Goal: Task Accomplishment & Management: Use online tool/utility

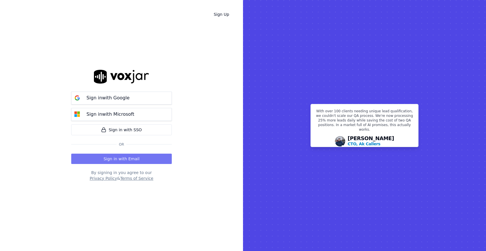
click at [123, 154] on button "Sign in with Email" at bounding box center [121, 159] width 101 height 10
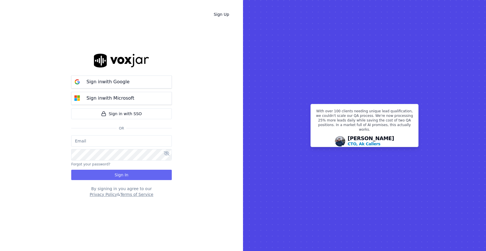
click at [108, 141] on input "email" at bounding box center [121, 140] width 101 height 11
type input "[EMAIL_ADDRESS][DOMAIN_NAME]"
click at [123, 171] on button "Sign In" at bounding box center [121, 175] width 101 height 10
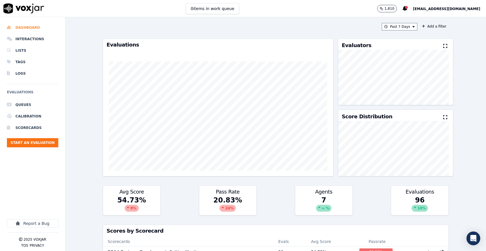
click at [31, 26] on li "Dashboard" at bounding box center [32, 27] width 51 height 11
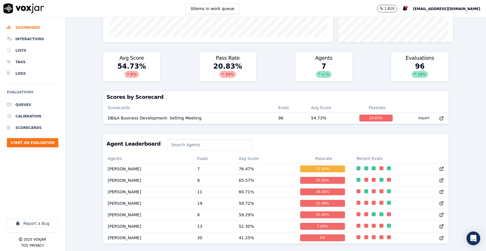
scroll to position [158, 0]
click at [146, 163] on td "[PERSON_NAME]" at bounding box center [147, 168] width 89 height 11
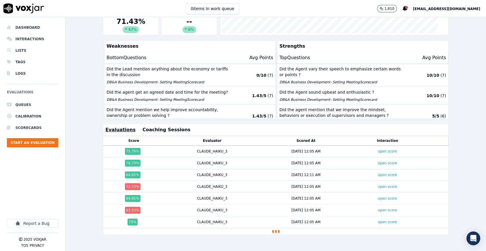
scroll to position [135, 0]
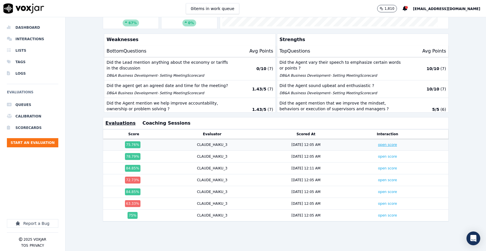
click at [378, 143] on link "open score" at bounding box center [387, 145] width 19 height 4
click at [378, 155] on link "open score" at bounding box center [387, 157] width 19 height 4
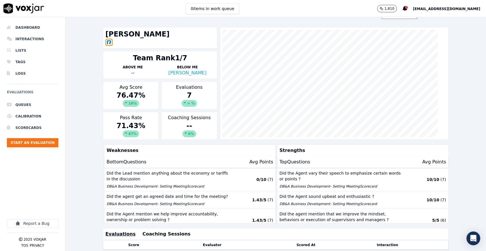
scroll to position [0, 0]
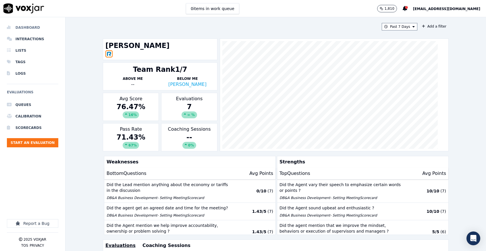
click at [30, 26] on li "Dashboard" at bounding box center [32, 27] width 51 height 11
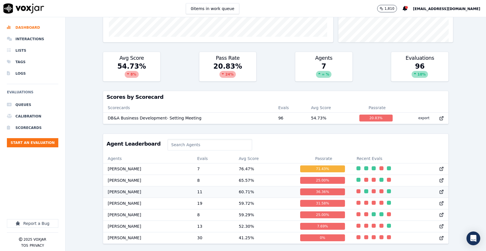
scroll to position [158, 0]
click at [147, 232] on td "[PERSON_NAME]" at bounding box center [147, 237] width 89 height 11
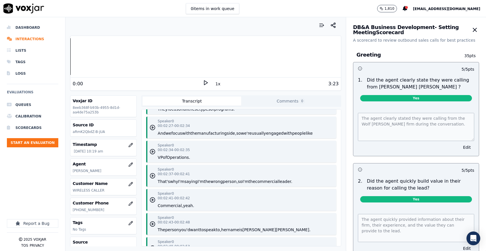
scroll to position [1294, 0]
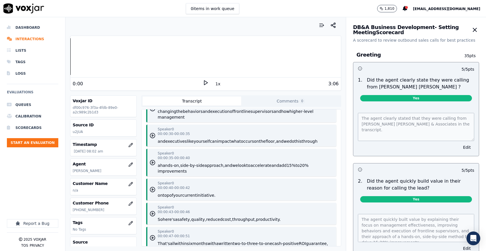
scroll to position [259, 0]
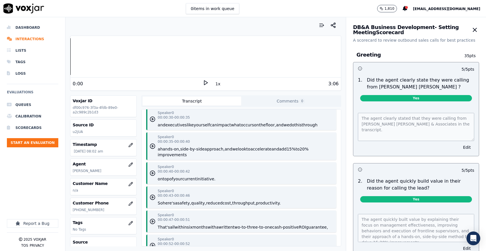
click at [201, 79] on div "0:00 1x 3:06" at bounding box center [205, 84] width 271 height 12
click at [203, 81] on icon at bounding box center [206, 83] width 6 height 6
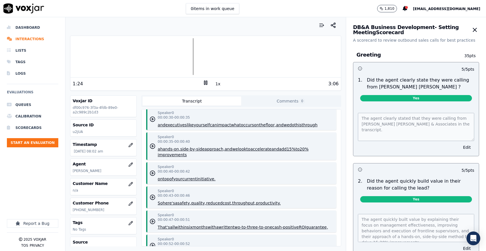
click at [203, 83] on icon at bounding box center [206, 83] width 6 height 6
click at [73, 58] on div at bounding box center [205, 56] width 271 height 37
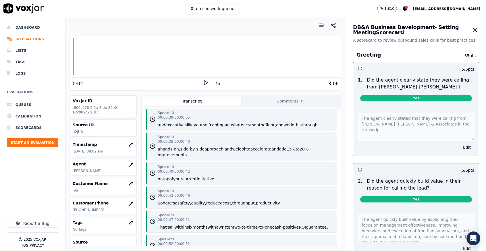
click at [203, 82] on icon at bounding box center [206, 83] width 6 height 6
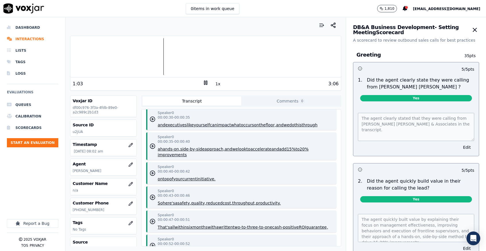
drag, startPoint x: 200, startPoint y: 82, endPoint x: 202, endPoint y: 77, distance: 5.0
click at [203, 83] on icon at bounding box center [206, 83] width 6 height 6
click at [203, 84] on icon at bounding box center [206, 83] width 6 height 6
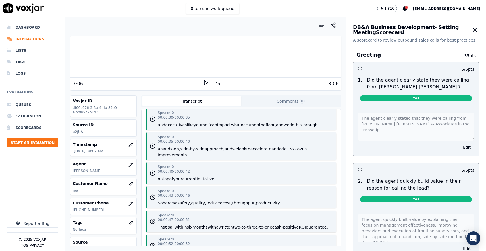
click at [198, 60] on div at bounding box center [205, 56] width 271 height 37
click at [203, 82] on icon at bounding box center [206, 83] width 6 height 6
click at [206, 82] on rect at bounding box center [206, 83] width 1 height 4
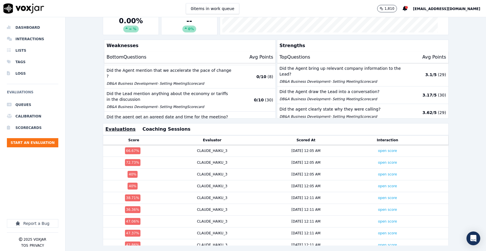
scroll to position [135, 0]
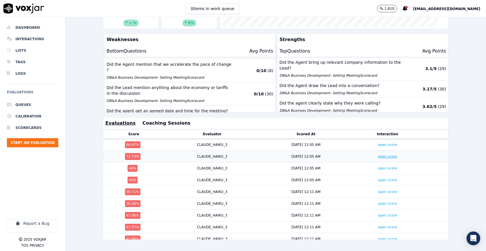
click at [378, 155] on link "open score" at bounding box center [387, 157] width 19 height 4
click at [378, 143] on link "open score" at bounding box center [387, 145] width 19 height 4
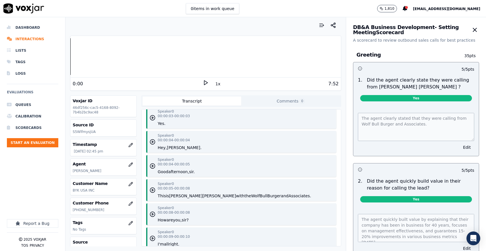
scroll to position [86, 0]
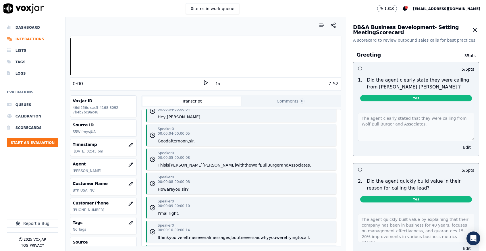
click at [203, 81] on icon at bounding box center [206, 83] width 6 height 6
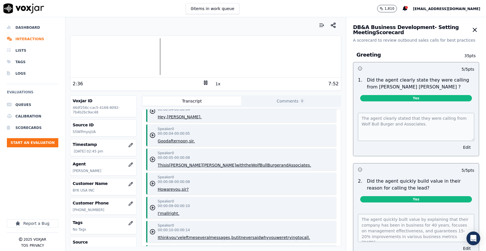
click at [206, 81] on rect at bounding box center [206, 83] width 1 height 4
click at [203, 82] on icon at bounding box center [206, 83] width 6 height 6
click at [203, 83] on icon at bounding box center [206, 83] width 6 height 6
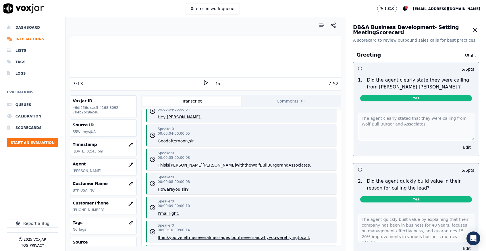
click at [203, 83] on icon at bounding box center [206, 83] width 6 height 6
